Goal: Communication & Community: Answer question/provide support

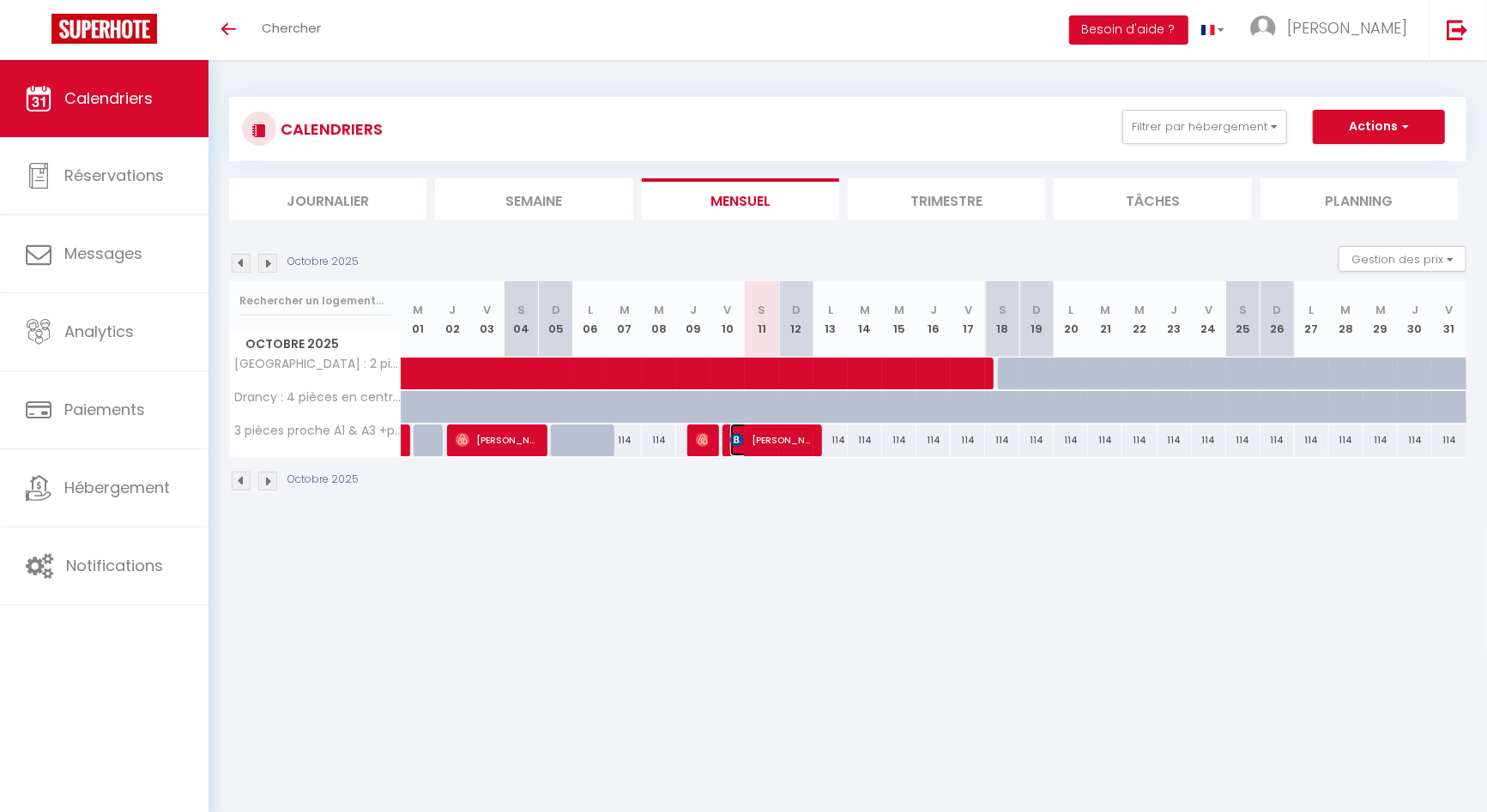
click at [745, 438] on span "[PERSON_NAME]" at bounding box center [771, 440] width 82 height 33
select select "OK"
select select "KO"
select select "0"
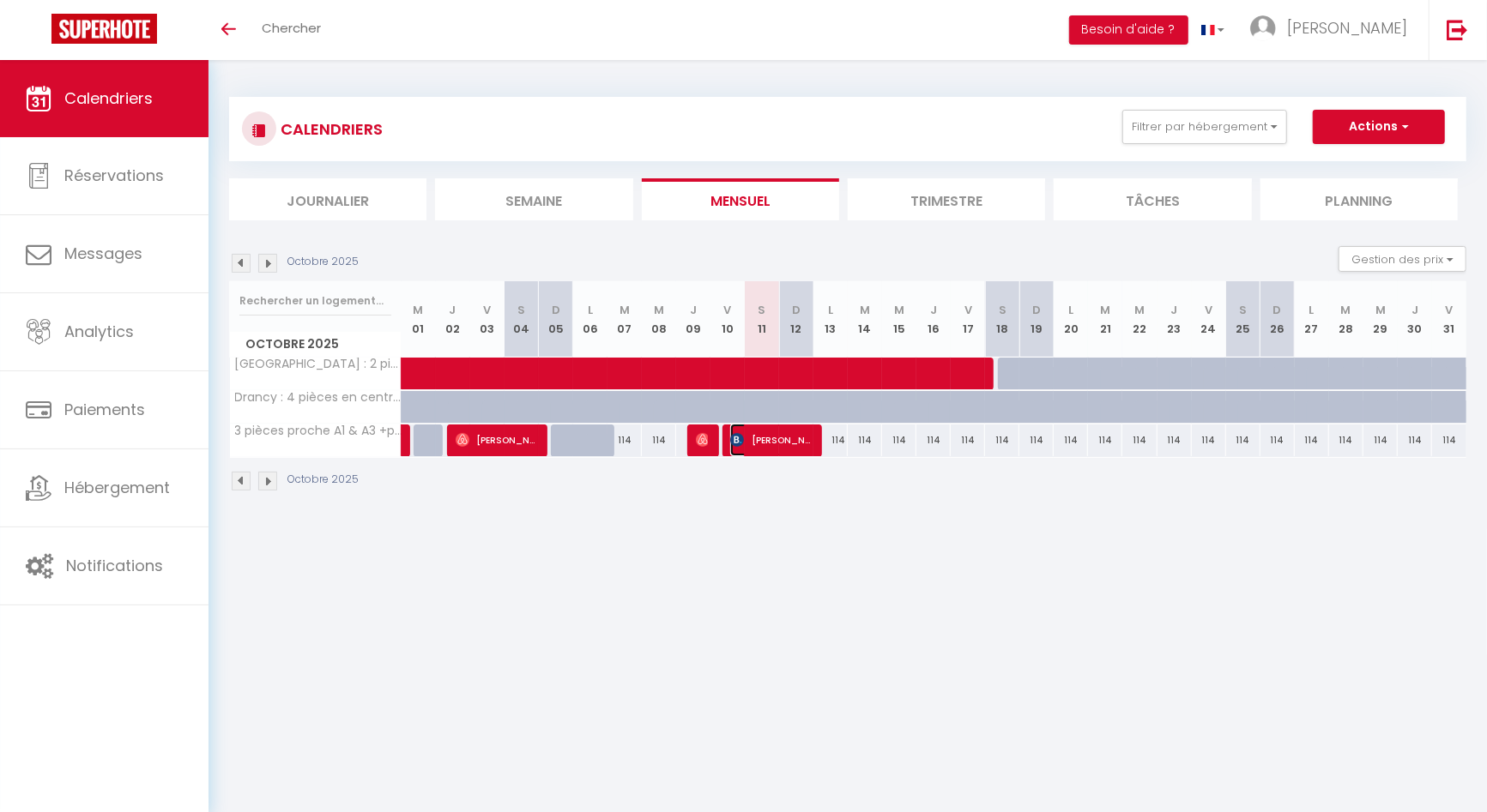
select select "1"
select select
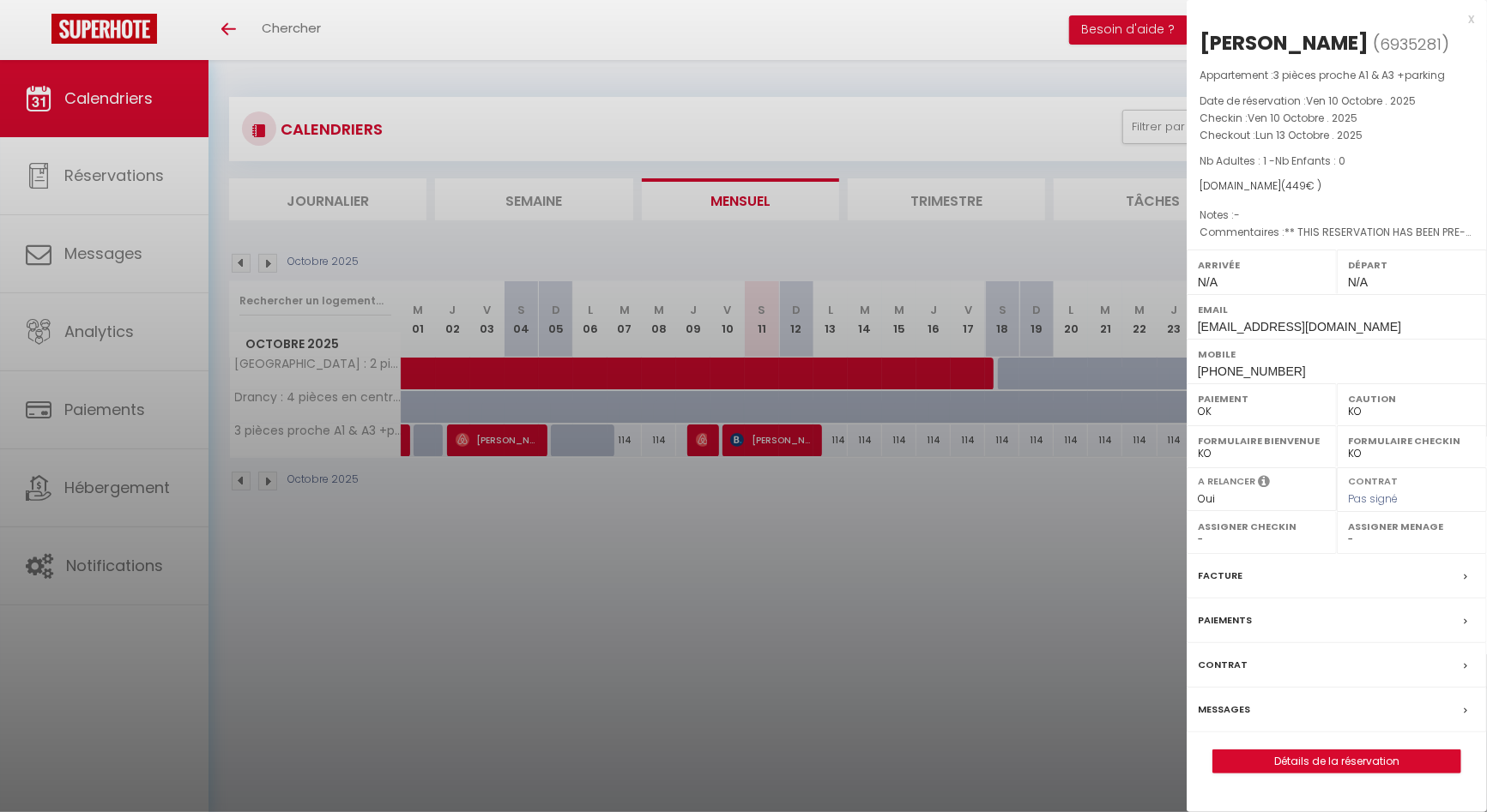
click at [1227, 710] on label "Messages" at bounding box center [1223, 709] width 53 height 18
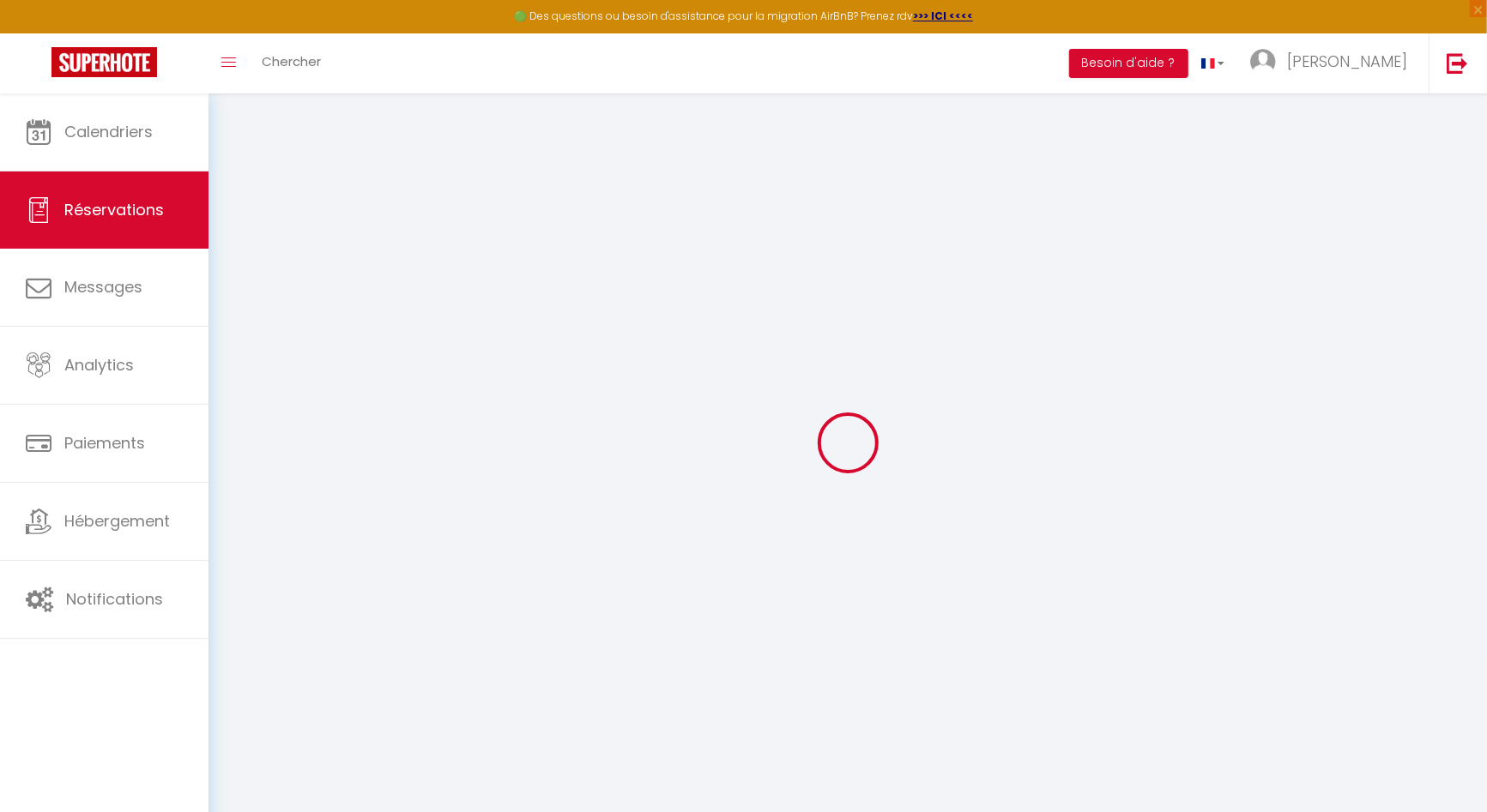
select select
checkbox input "false"
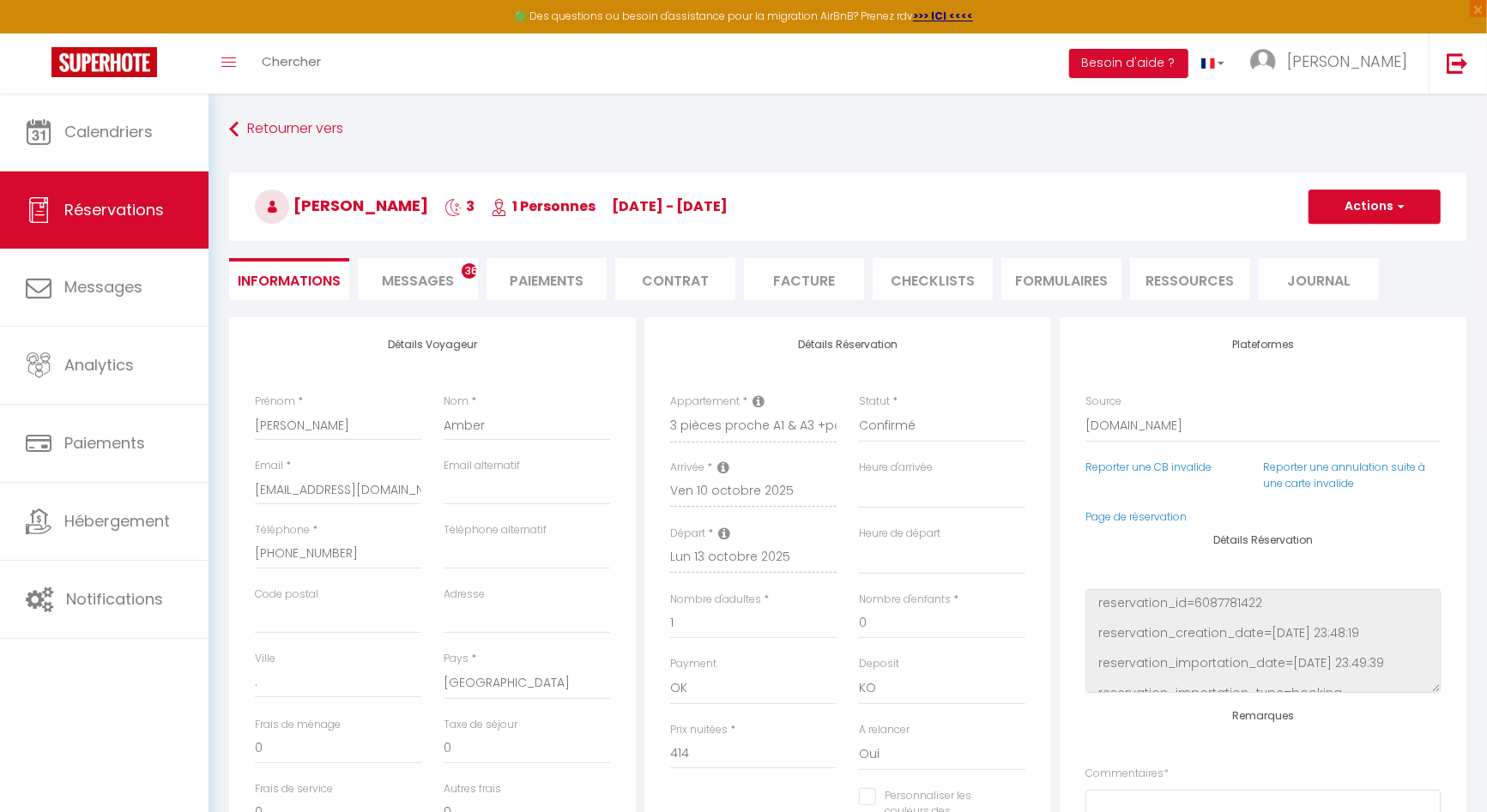
select select
checkbox input "false"
type textarea "** THIS RESERVATION HAS BEEN PRE-PAID ** BOOKING NOTE : Payment charge is EUR 6…"
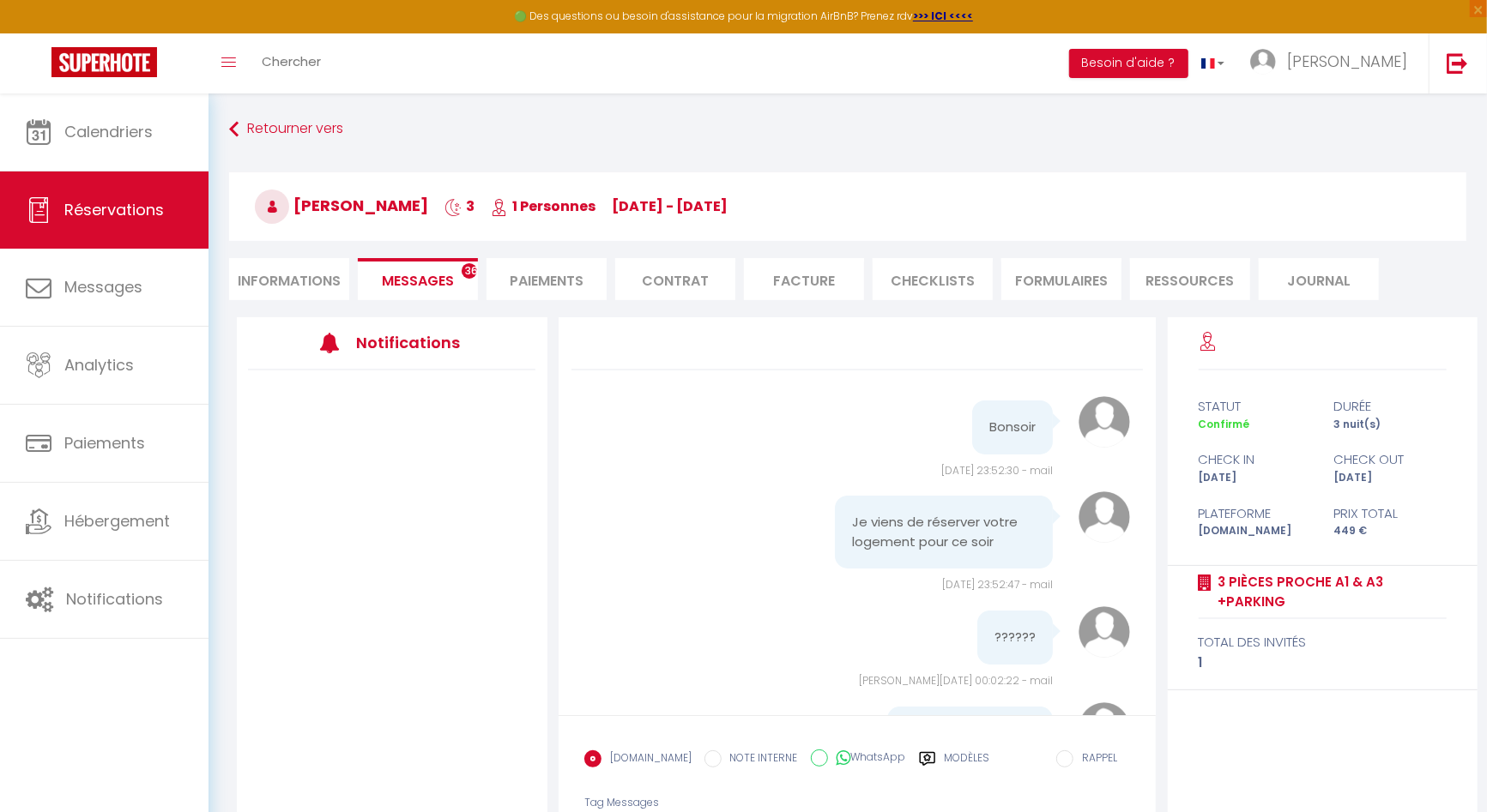
scroll to position [4919, 0]
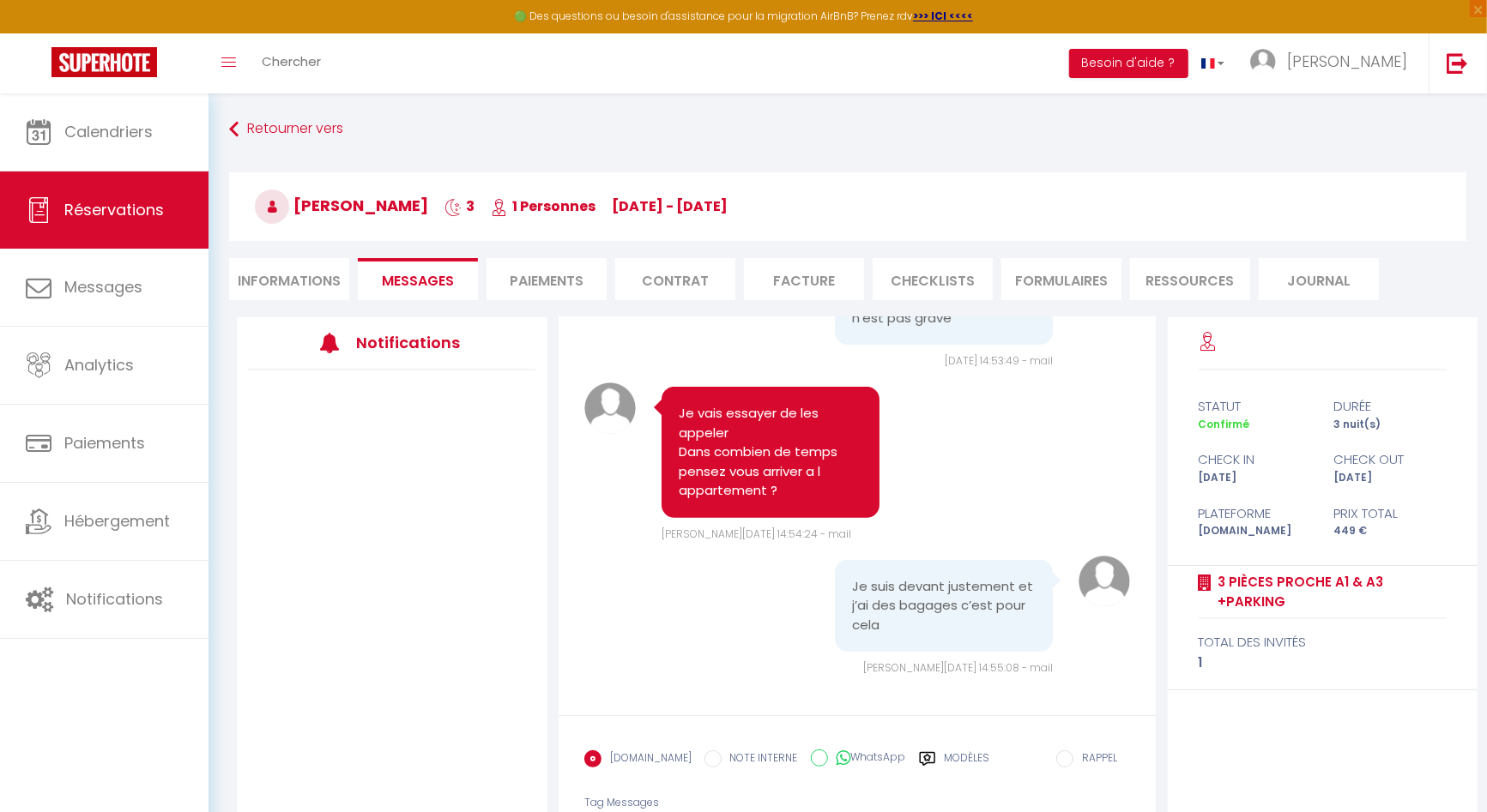
click at [953, 758] on label "Modèles" at bounding box center [967, 765] width 46 height 30
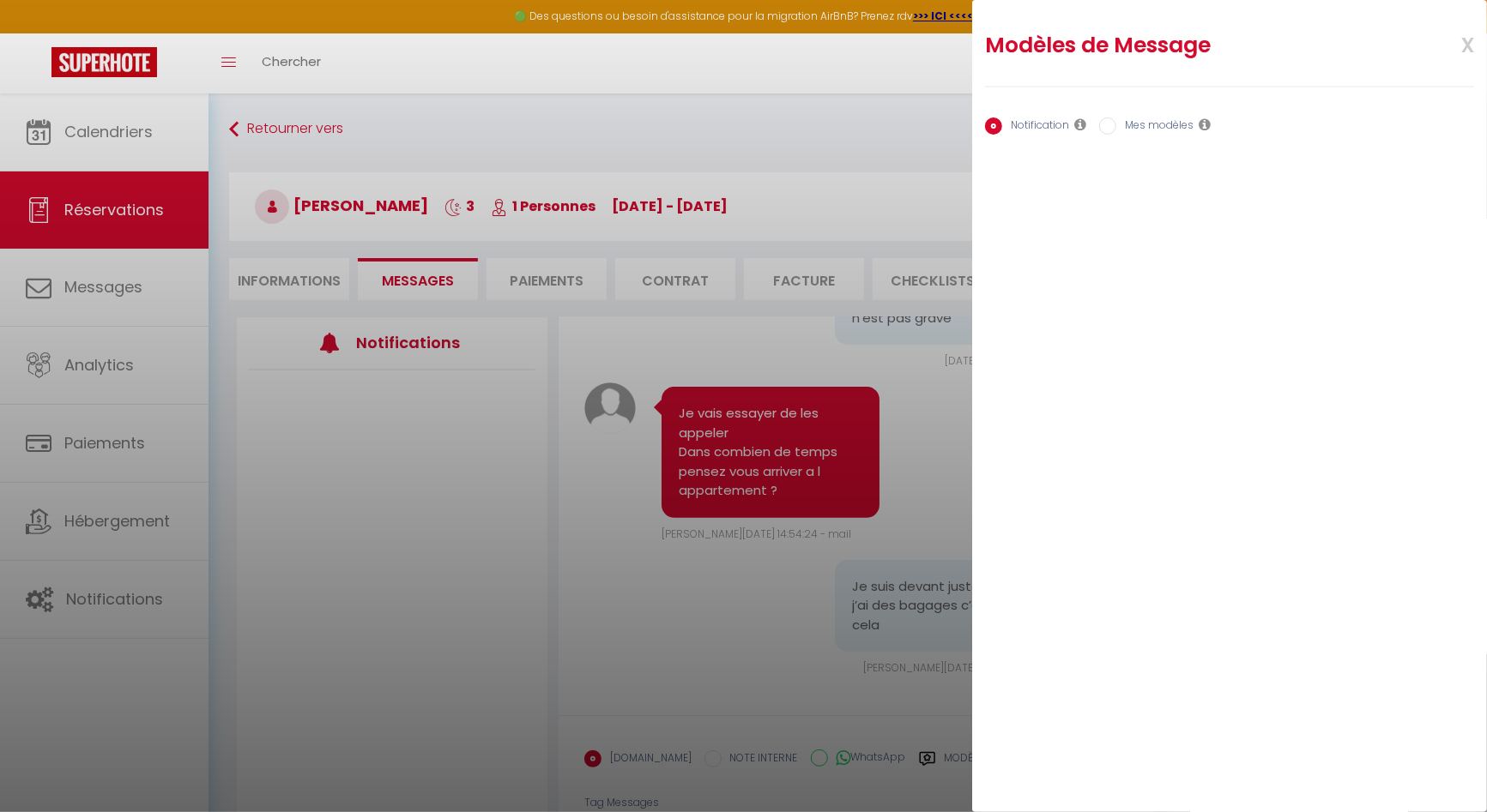
click at [1119, 125] on label "Mes modèles" at bounding box center [1154, 127] width 77 height 19
click at [1116, 125] on input "Mes modèles" at bounding box center [1108, 126] width 17 height 17
radio input "true"
radio input "false"
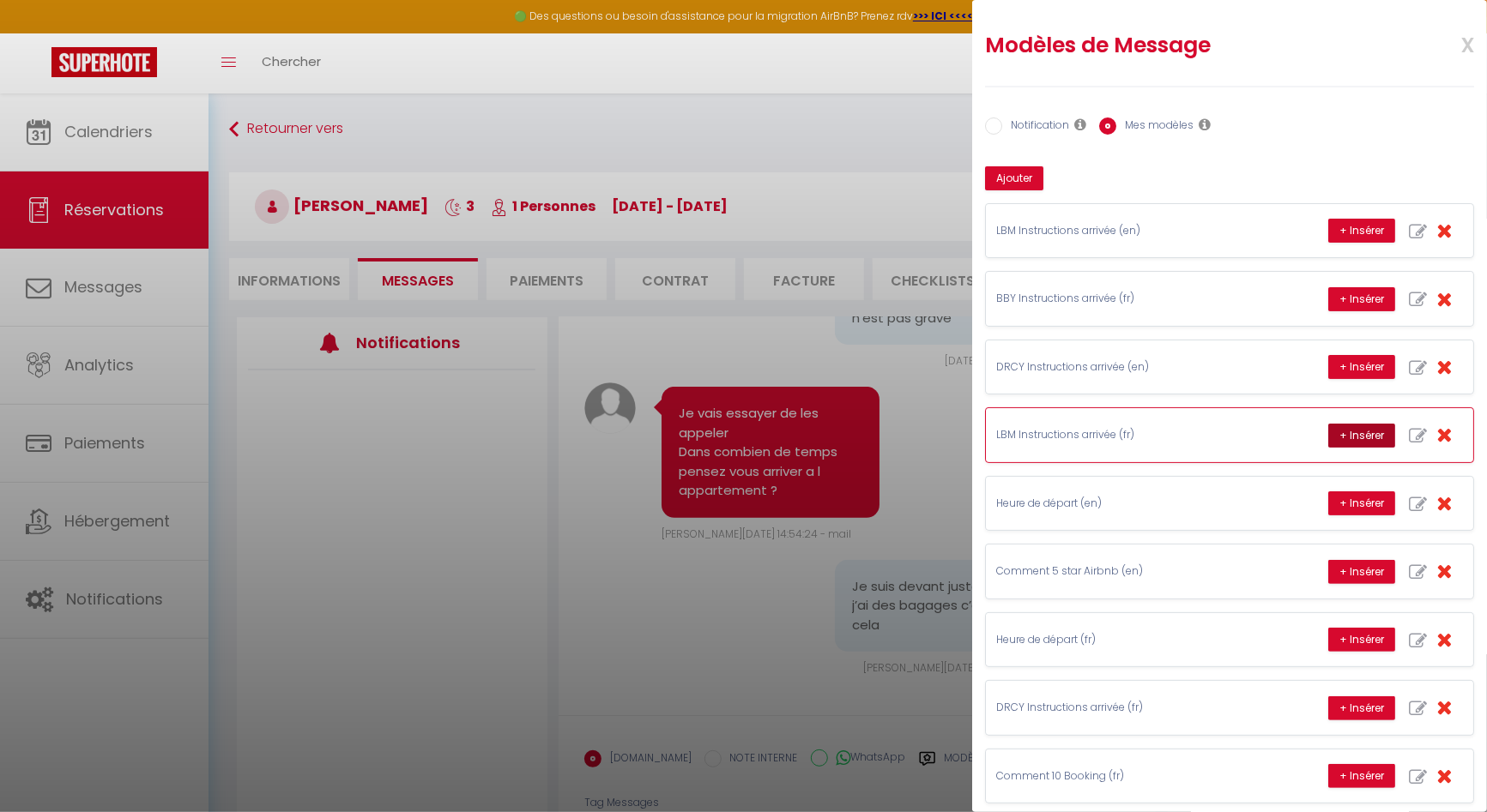
click at [1335, 428] on button "+ Insérer" at bounding box center [1361, 435] width 67 height 24
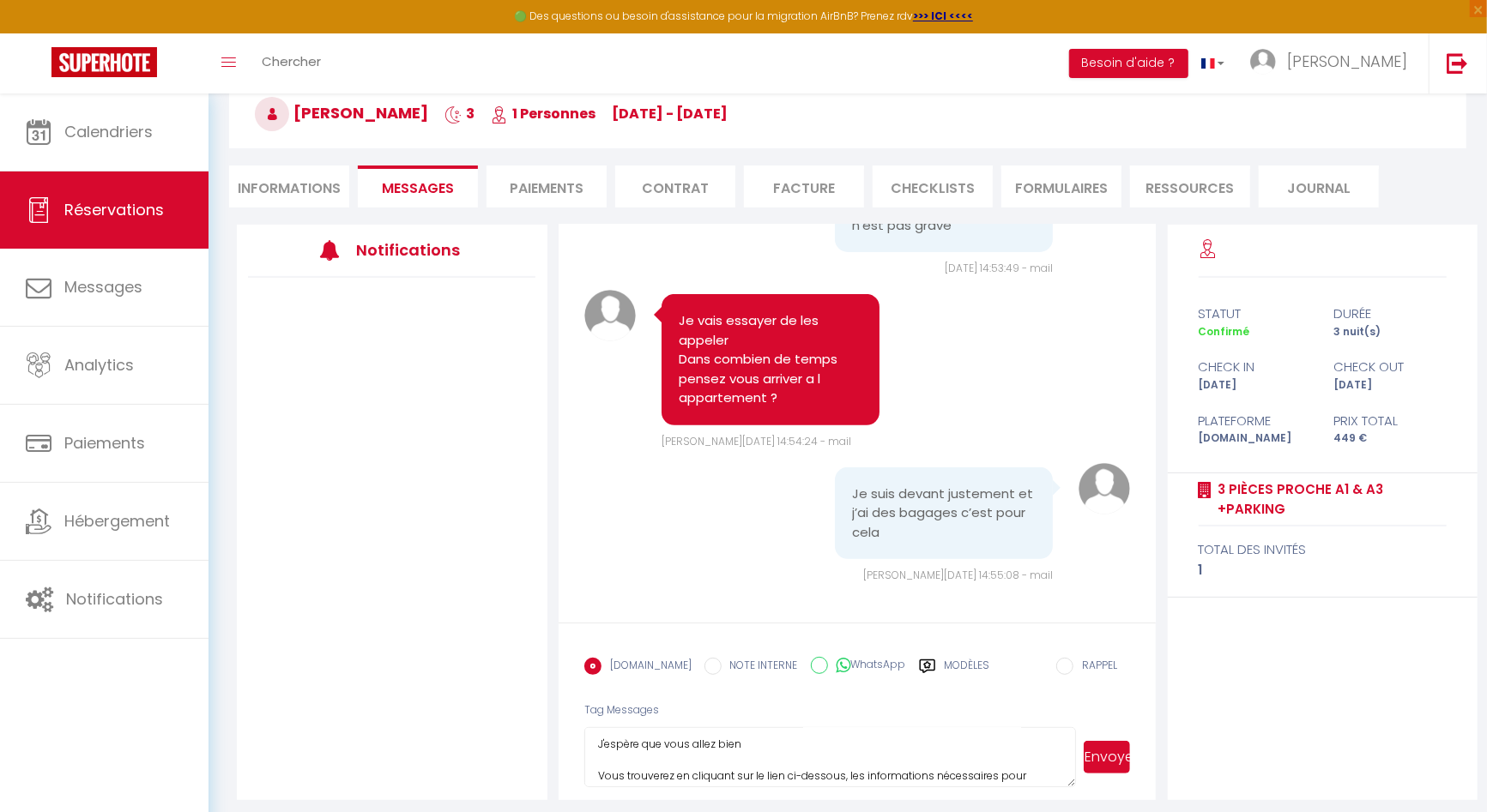
scroll to position [0, 0]
drag, startPoint x: 598, startPoint y: 750, endPoint x: 579, endPoint y: 699, distance: 54.4
click at [579, 699] on form "Booking.com NOTE INTERNE WhatsApp Modèles 11 « ‹ » › Oct 2025 2020 ~ 2030 Dim L…" at bounding box center [857, 712] width 598 height 178
click at [615, 733] on textarea "Vous trouverez en cliquant sur le lien ci-dessous, les informations nécessaires…" at bounding box center [829, 757] width 492 height 60
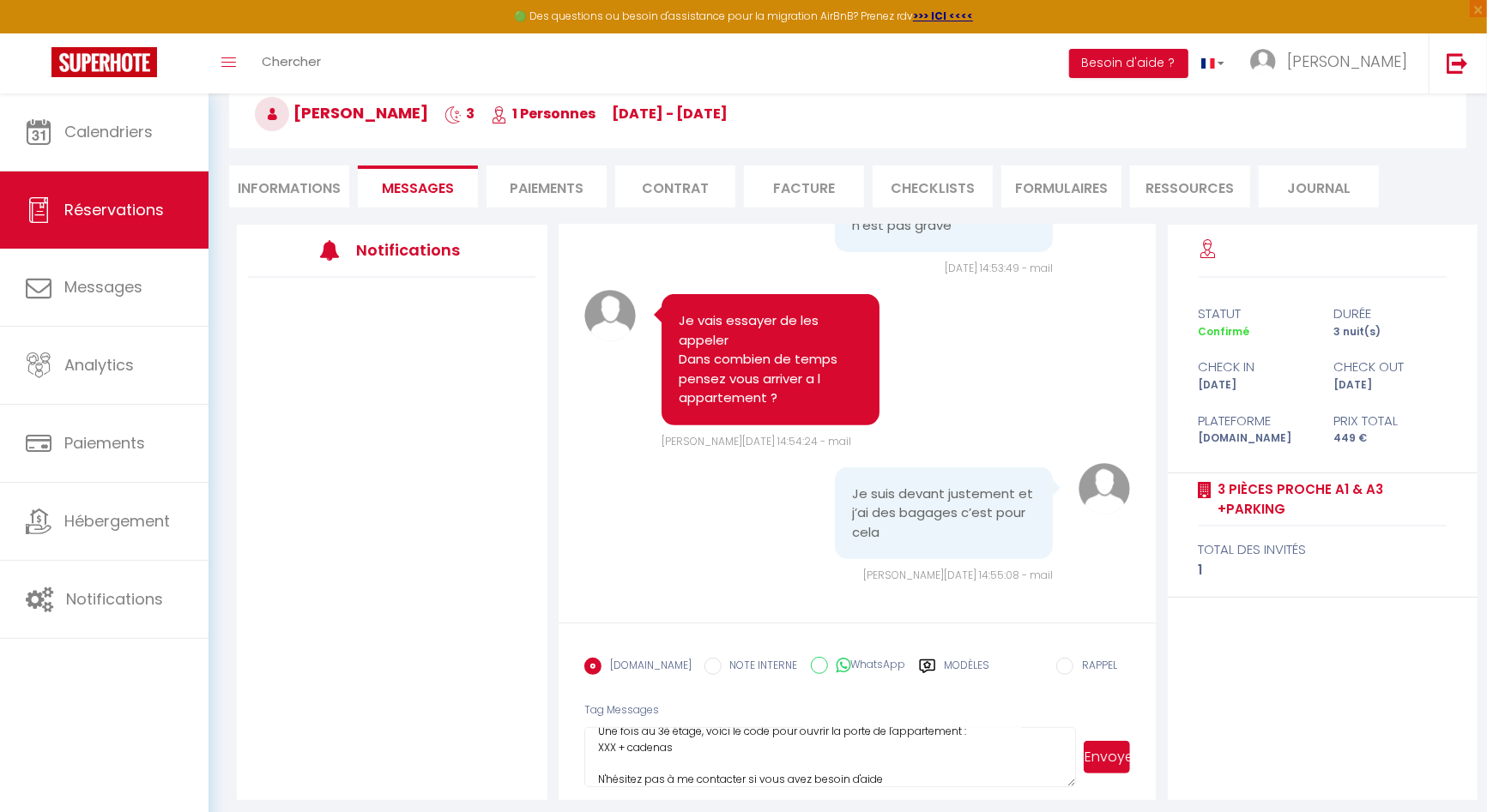
click at [610, 739] on textarea "Vous trouverez en cliquant sur le lien ci-dessous, les informations nécessaires…" at bounding box center [829, 757] width 492 height 60
drag, startPoint x: 655, startPoint y: 733, endPoint x: 593, endPoint y: 721, distance: 63.2
click at [593, 727] on textarea "Vous trouverez en cliquant sur le lien ci-dessous, les informations nécessaires…" at bounding box center [829, 757] width 492 height 60
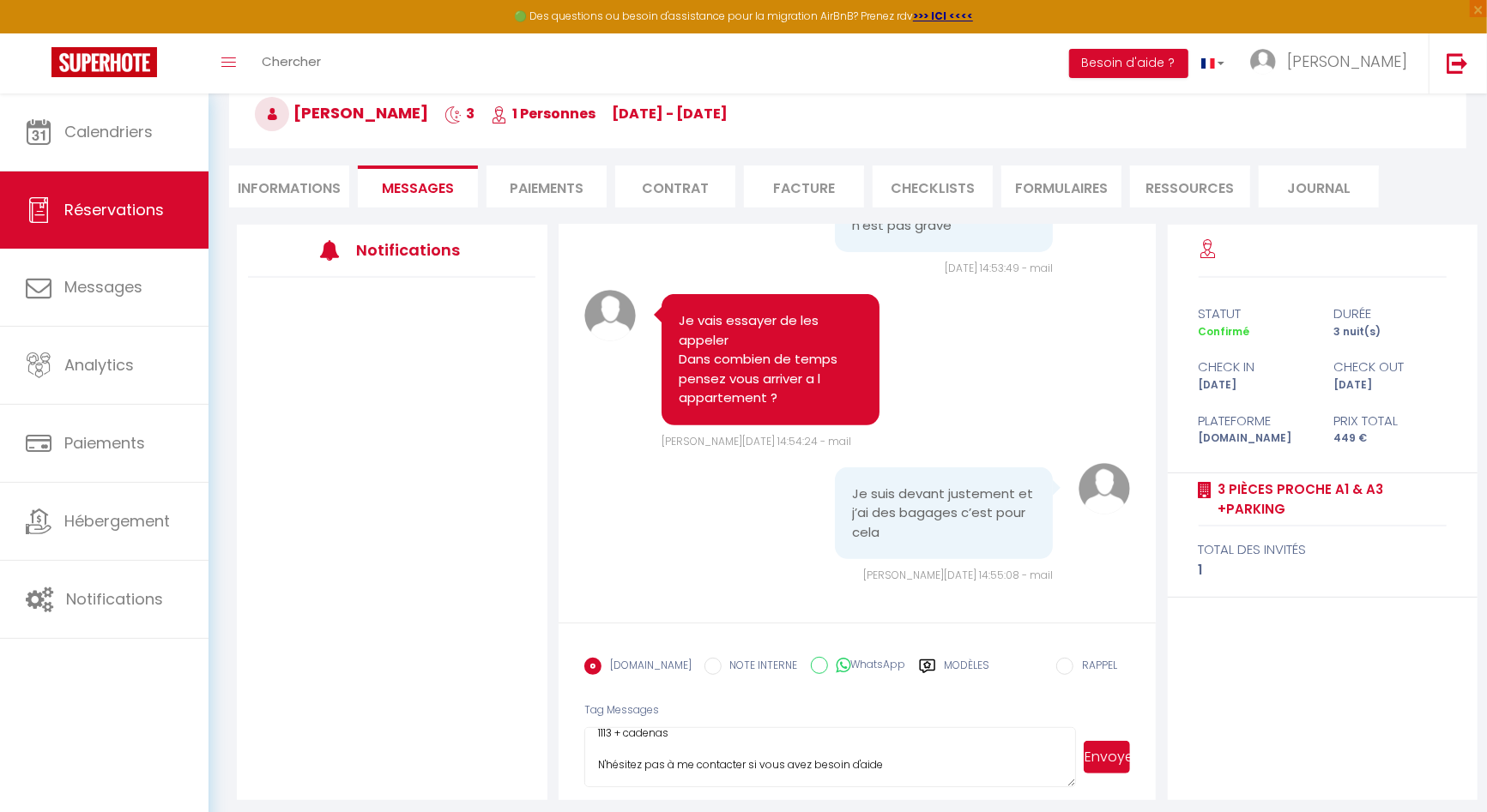
scroll to position [125, 0]
type textarea "Vous trouverez en cliquant sur le lien ci-dessous, les informations nécessaires…"
click at [1109, 741] on button "Envoyer" at bounding box center [1107, 758] width 47 height 33
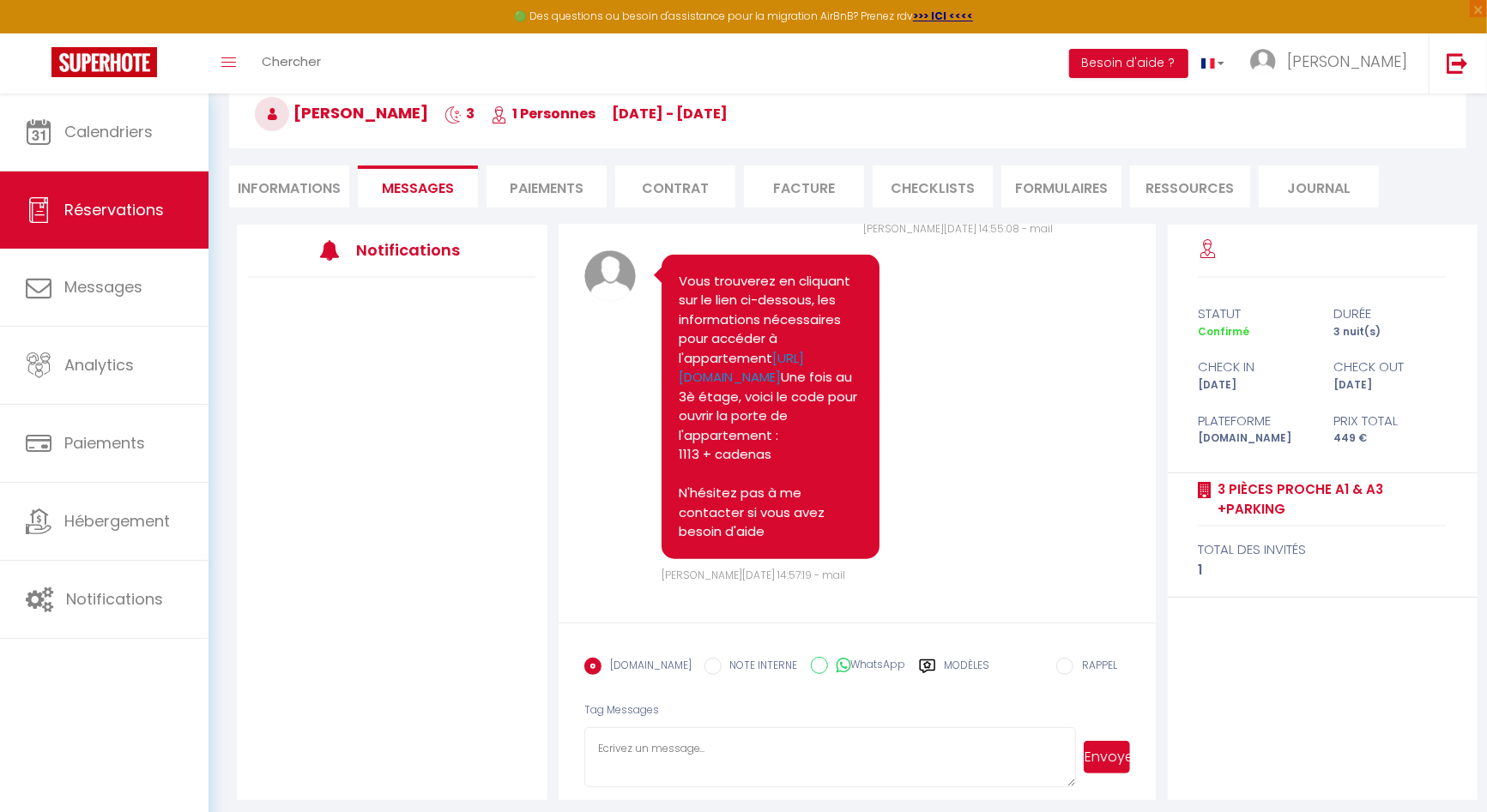
scroll to position [5381, 0]
click at [756, 727] on textarea at bounding box center [829, 757] width 492 height 60
type textarea "voici les informations pour acceder"
click at [1118, 741] on button "Envoyer" at bounding box center [1107, 758] width 47 height 33
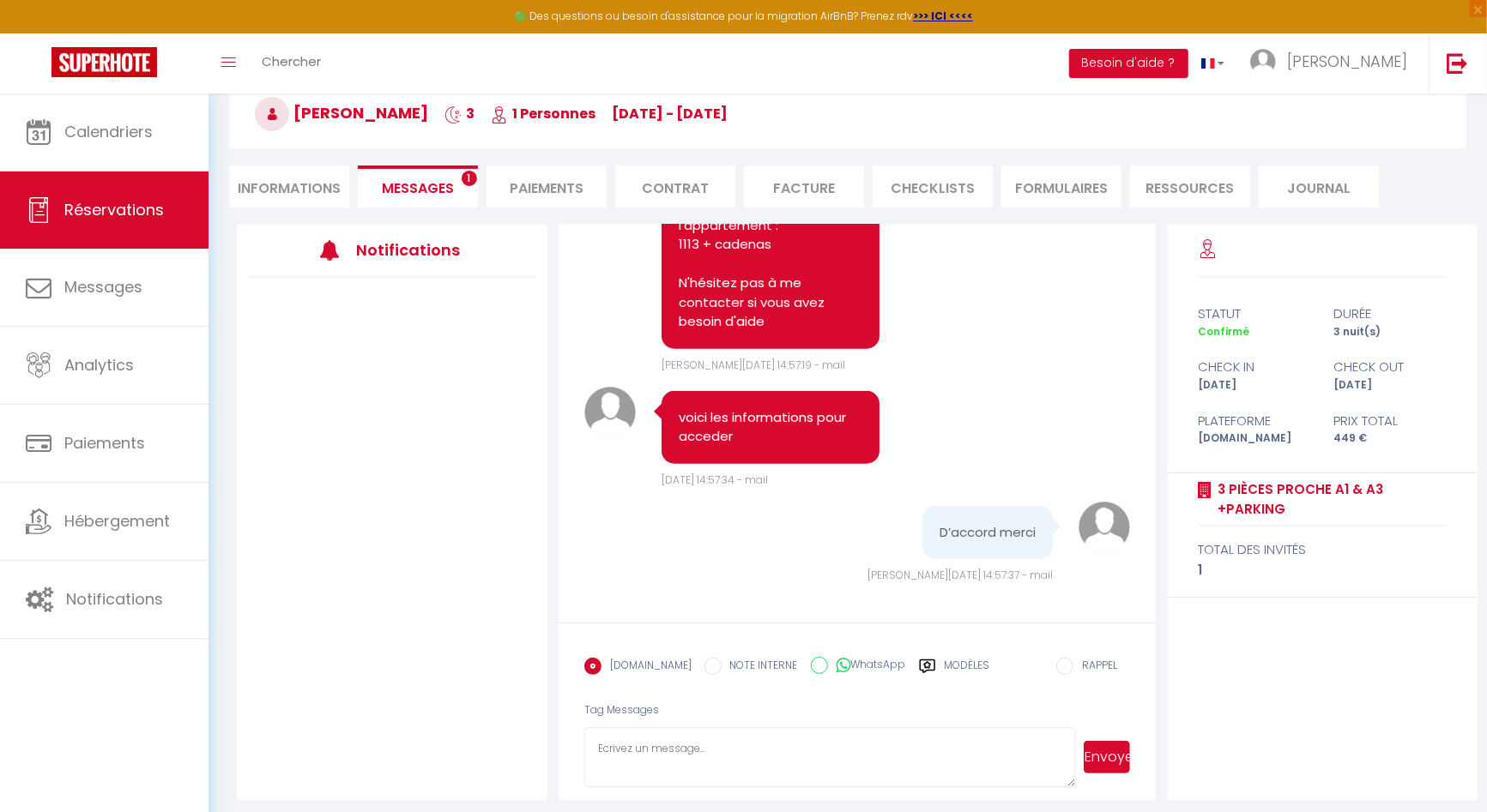
scroll to position [5592, 0]
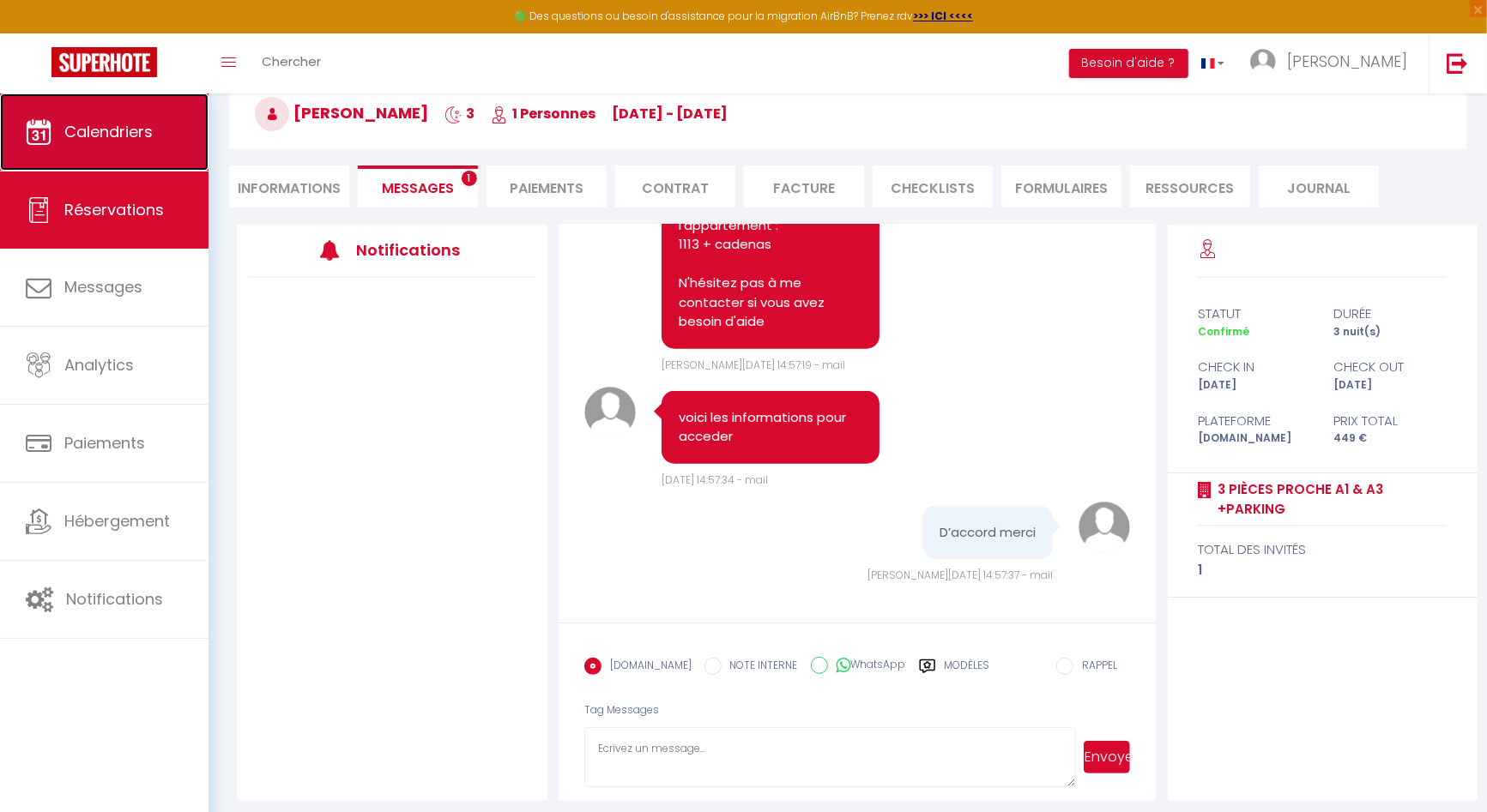
click at [118, 157] on link "Calendriers" at bounding box center [104, 131] width 208 height 77
